Goal: Task Accomplishment & Management: Manage account settings

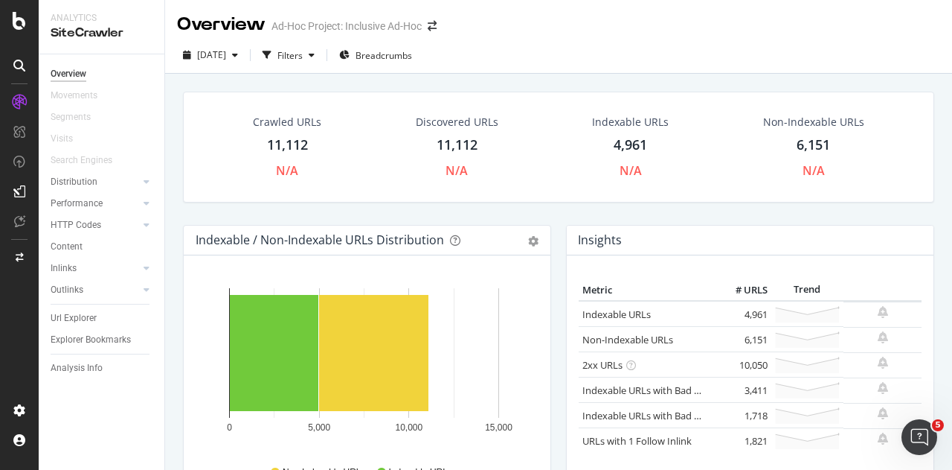
click at [170, 156] on div "Crawled URLs 11,112 N/A Discovered URLs 11,112 N/A Indexable URLs 4,961 N/A Non…" at bounding box center [558, 309] width 787 height 470
click at [294, 141] on div "11,112" at bounding box center [287, 144] width 41 height 19
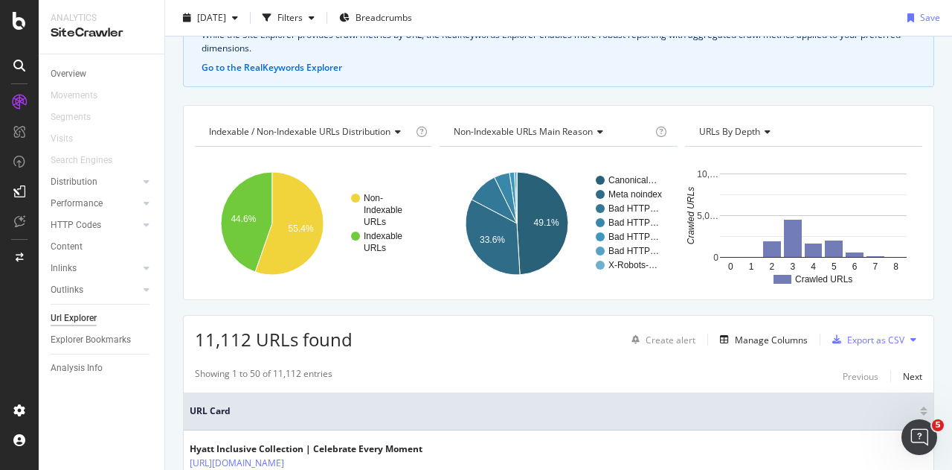
scroll to position [84, 0]
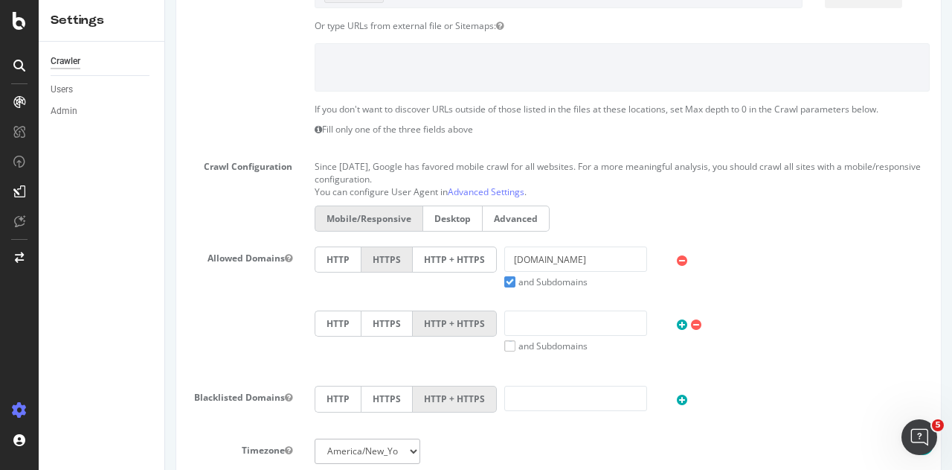
scroll to position [352, 0]
click at [504, 281] on label "and Subdomains" at bounding box center [545, 281] width 83 height 13
click at [165, 0] on input "and Subdomains" at bounding box center [165, 0] width 0 height 0
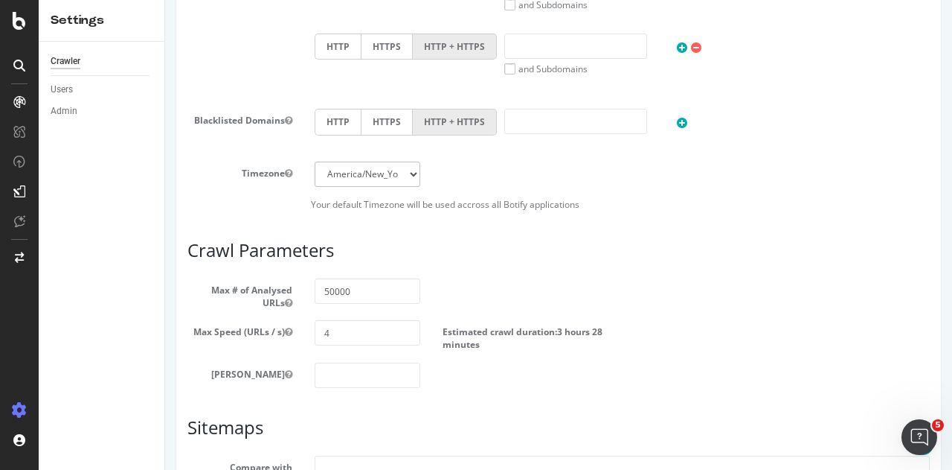
scroll to position [629, 0]
click at [373, 292] on input "50000" at bounding box center [367, 289] width 105 height 25
click at [426, 281] on div "50000" at bounding box center [367, 289] width 127 height 25
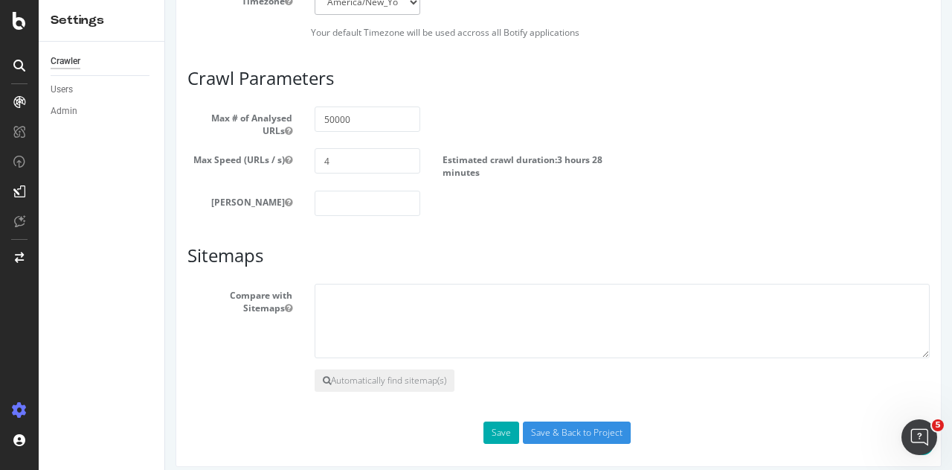
scroll to position [806, 0]
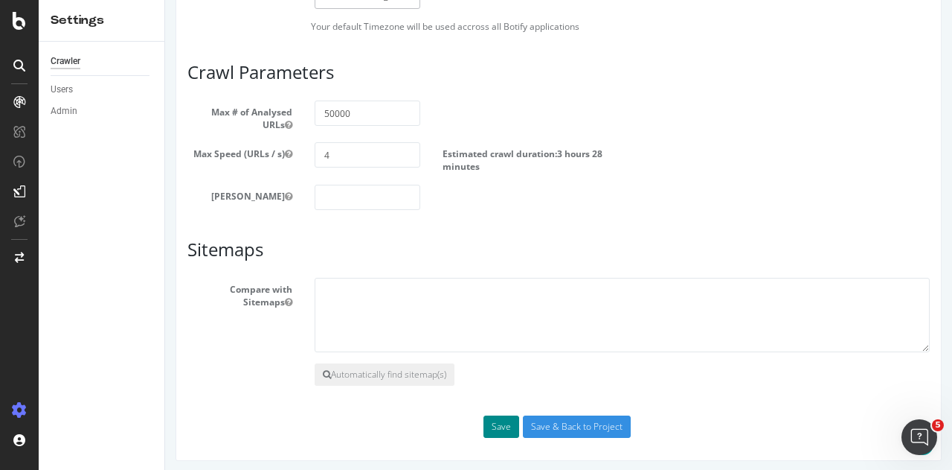
click at [493, 423] on button "Save" at bounding box center [502, 426] width 36 height 22
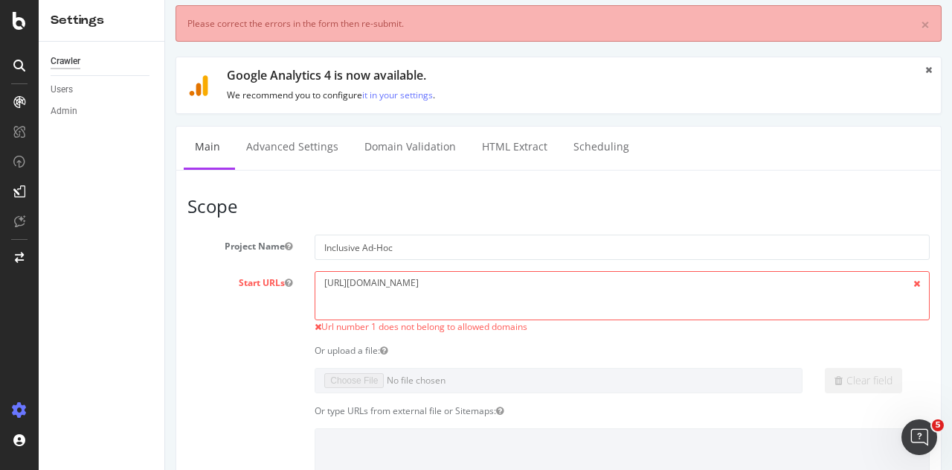
scroll to position [0, 0]
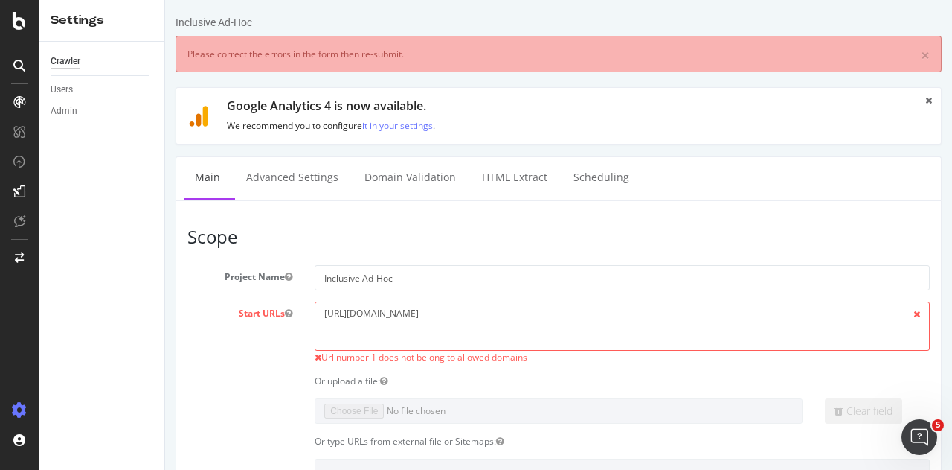
click at [300, 322] on div "Start URLs https://www.hyattinclusivecollection.com/en/ Url number 1 does not b…" at bounding box center [558, 332] width 765 height 62
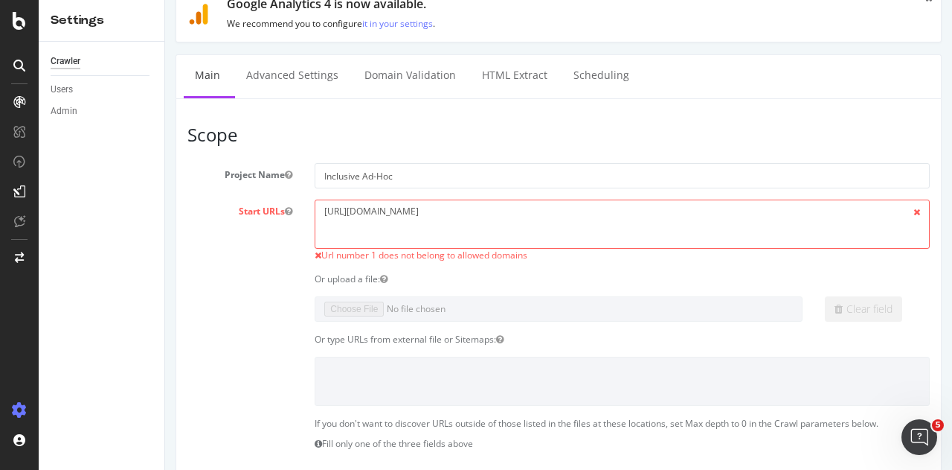
scroll to position [101, 0]
click at [536, 143] on h3 "Scope" at bounding box center [559, 135] width 743 height 19
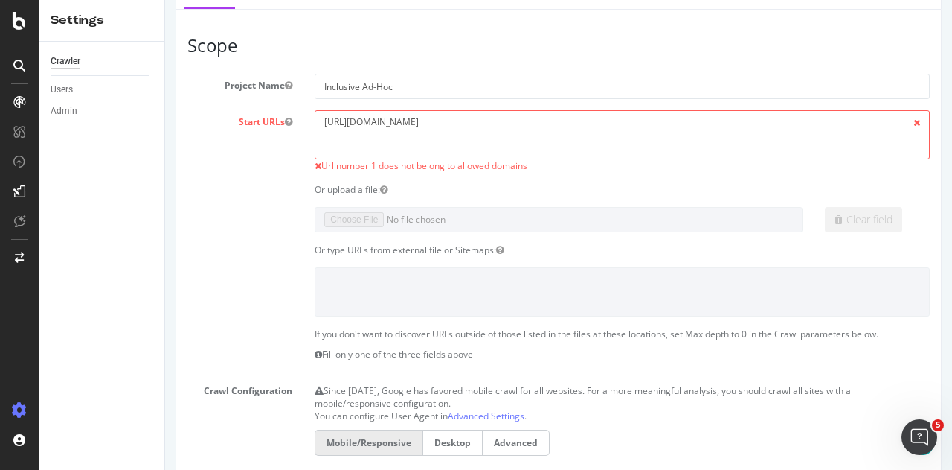
scroll to position [195, 0]
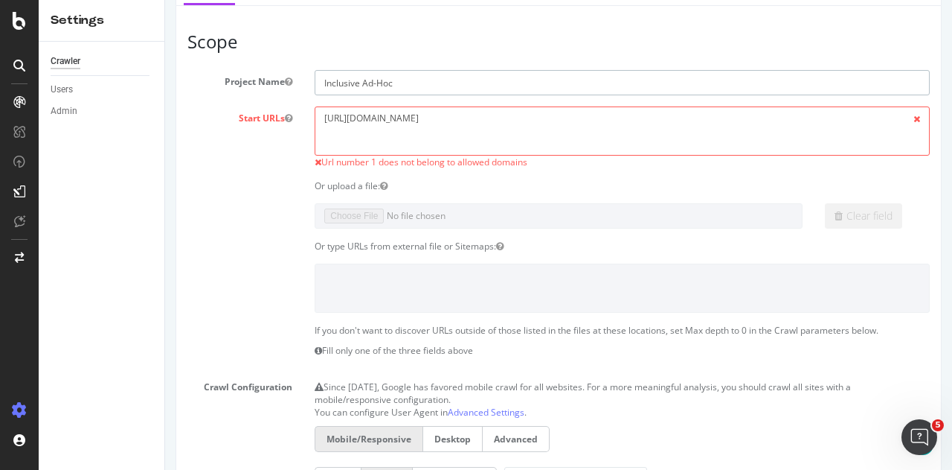
click at [720, 74] on input "Inclusive Ad-Hoc" at bounding box center [622, 82] width 615 height 25
